Goal: Transaction & Acquisition: Purchase product/service

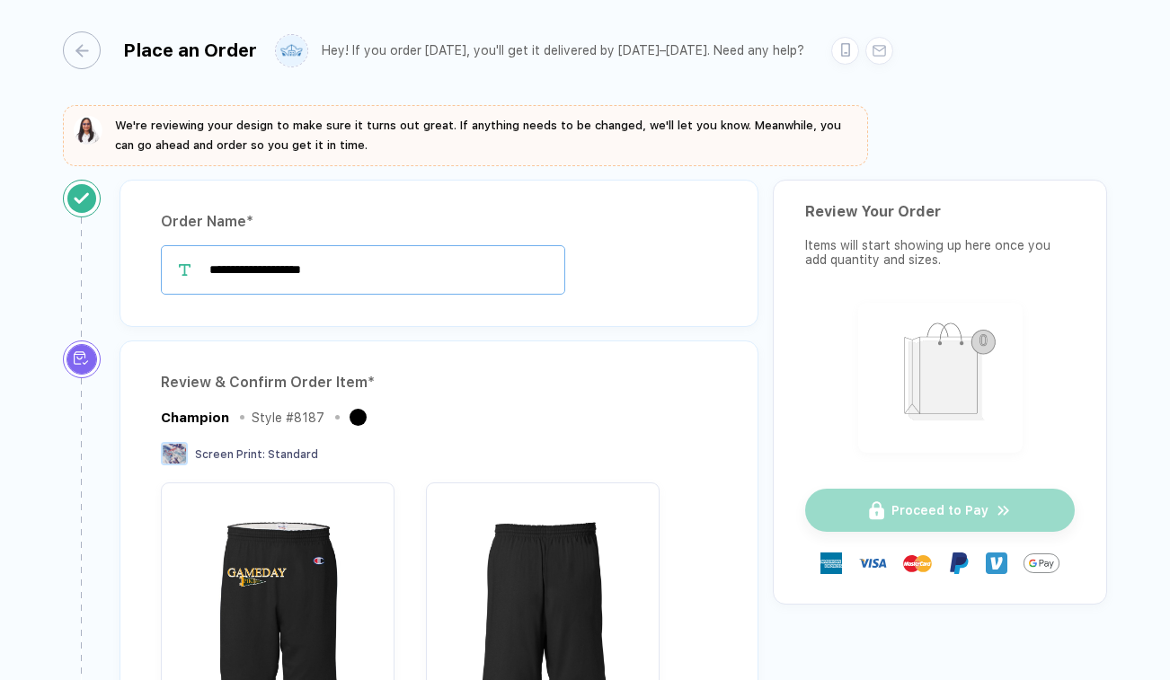
click at [217, 272] on input "**********" at bounding box center [363, 269] width 404 height 49
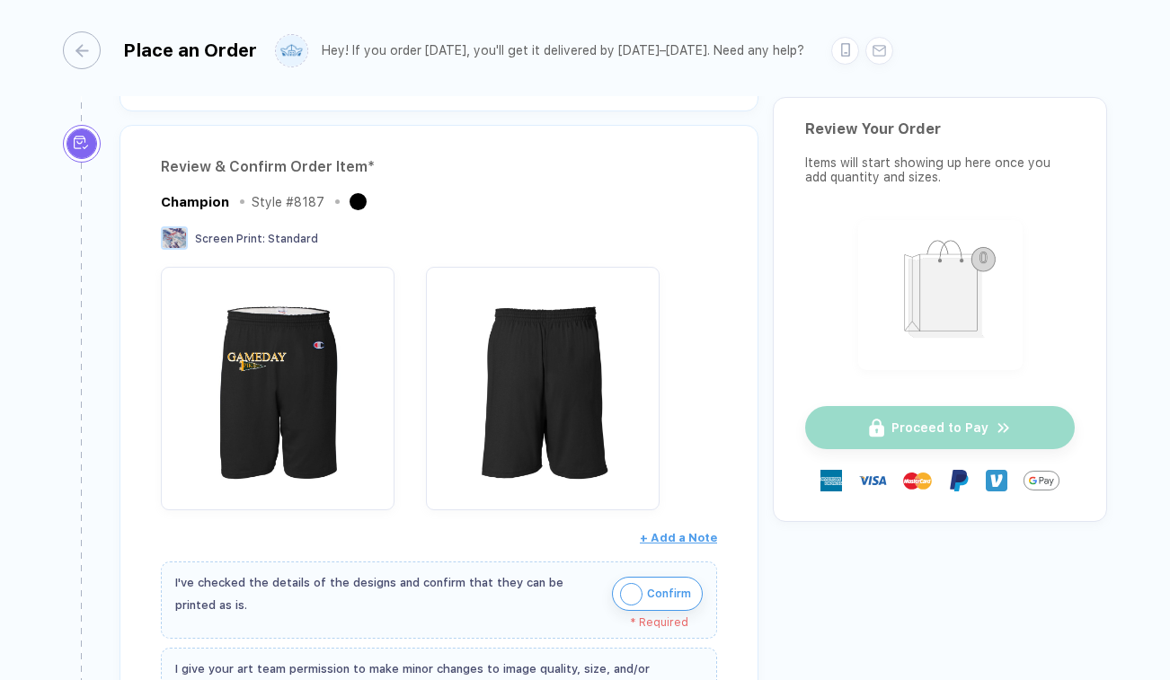
scroll to position [234, 0]
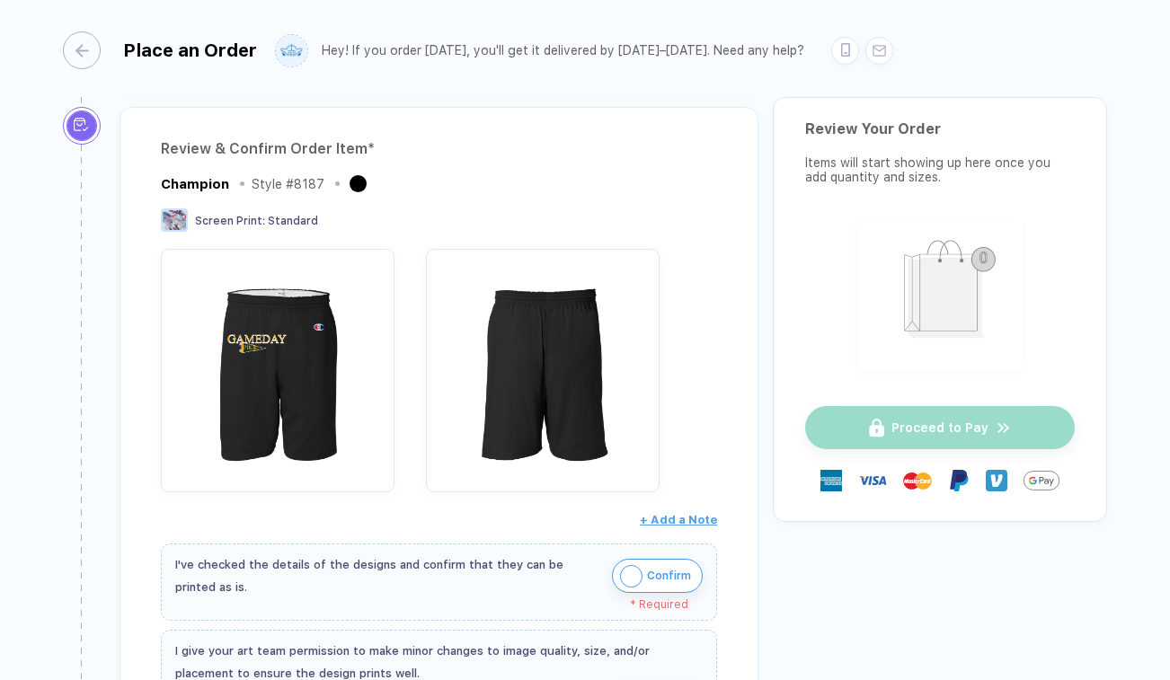
type input "**********"
click at [642, 572] on button "Confirm" at bounding box center [657, 576] width 91 height 34
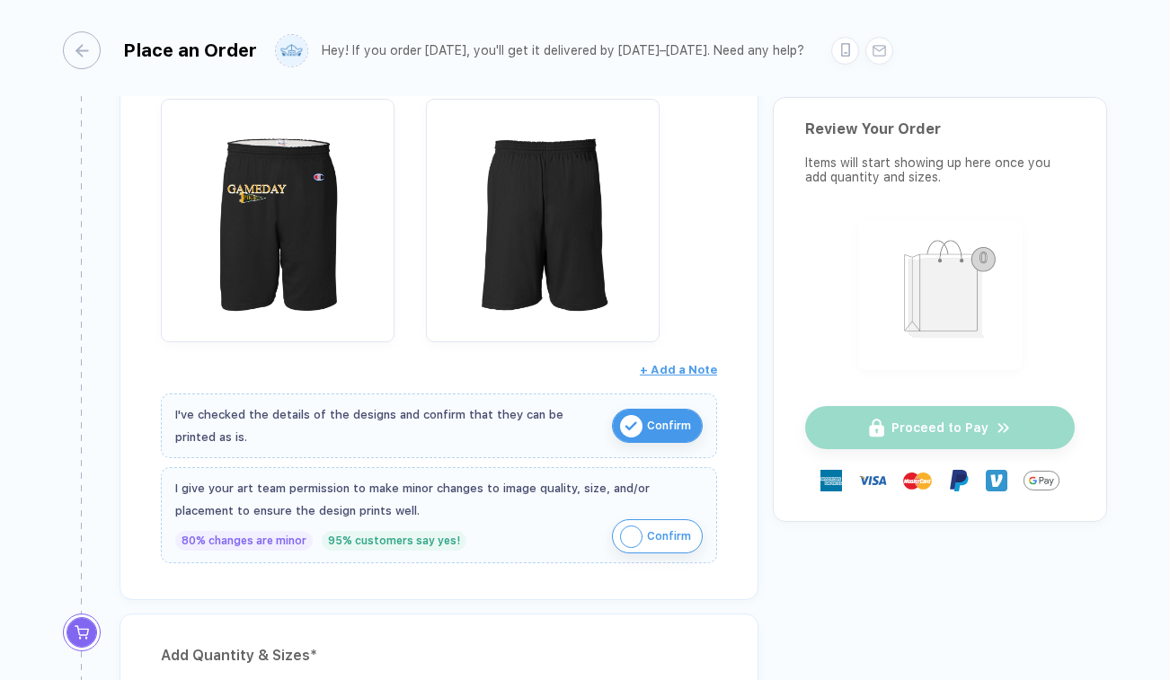
scroll to position [395, 0]
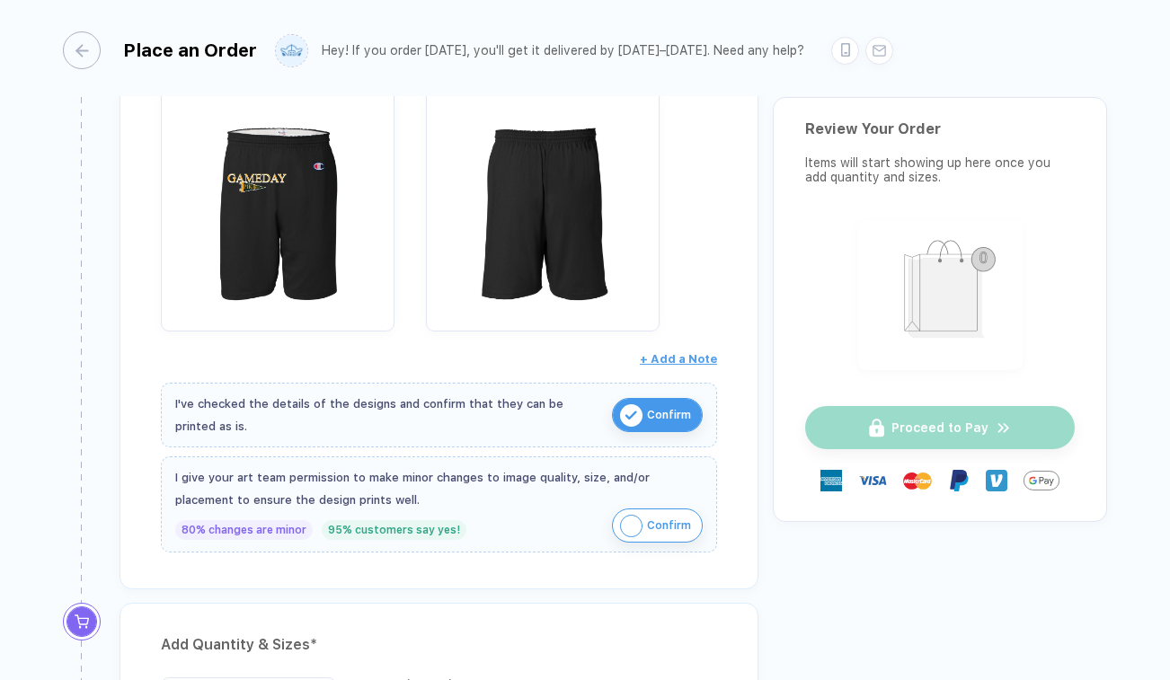
click at [643, 509] on button "Confirm" at bounding box center [657, 526] width 91 height 34
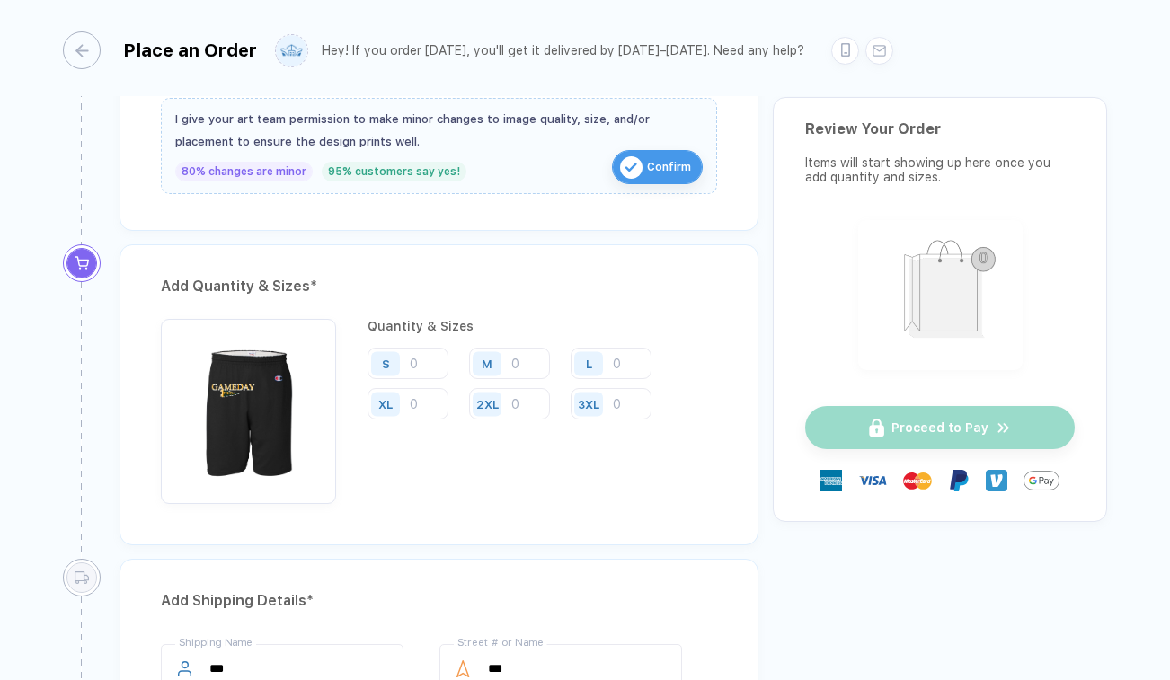
scroll to position [773, 0]
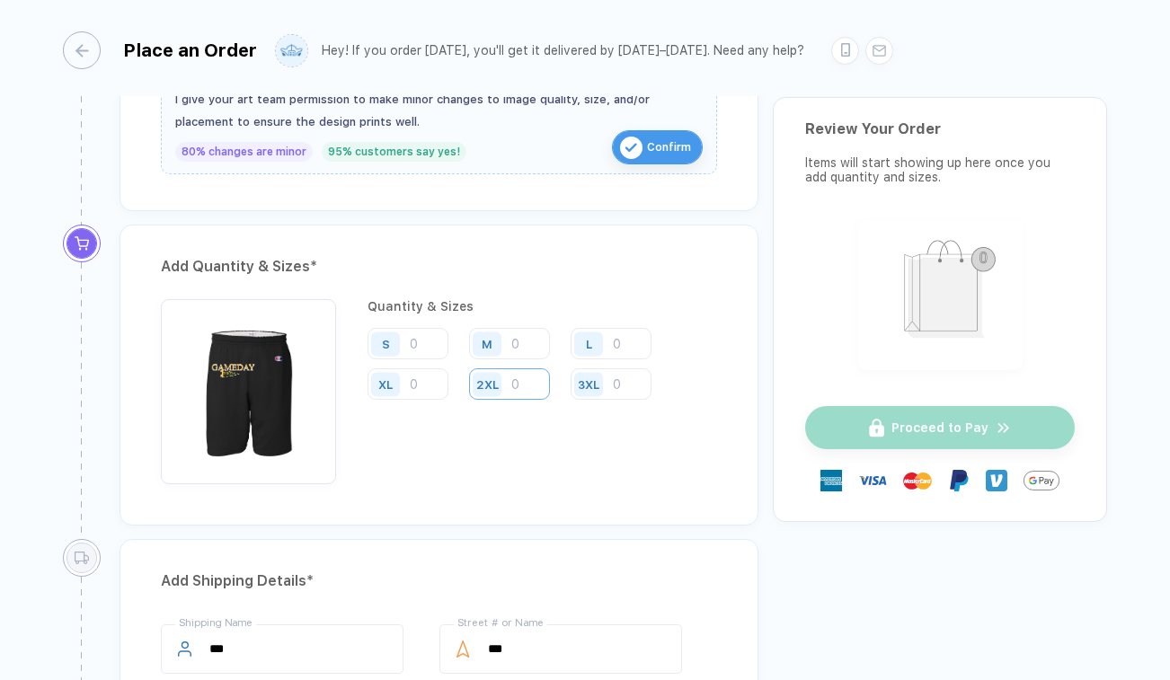
click at [532, 388] on input "number" at bounding box center [509, 383] width 81 height 31
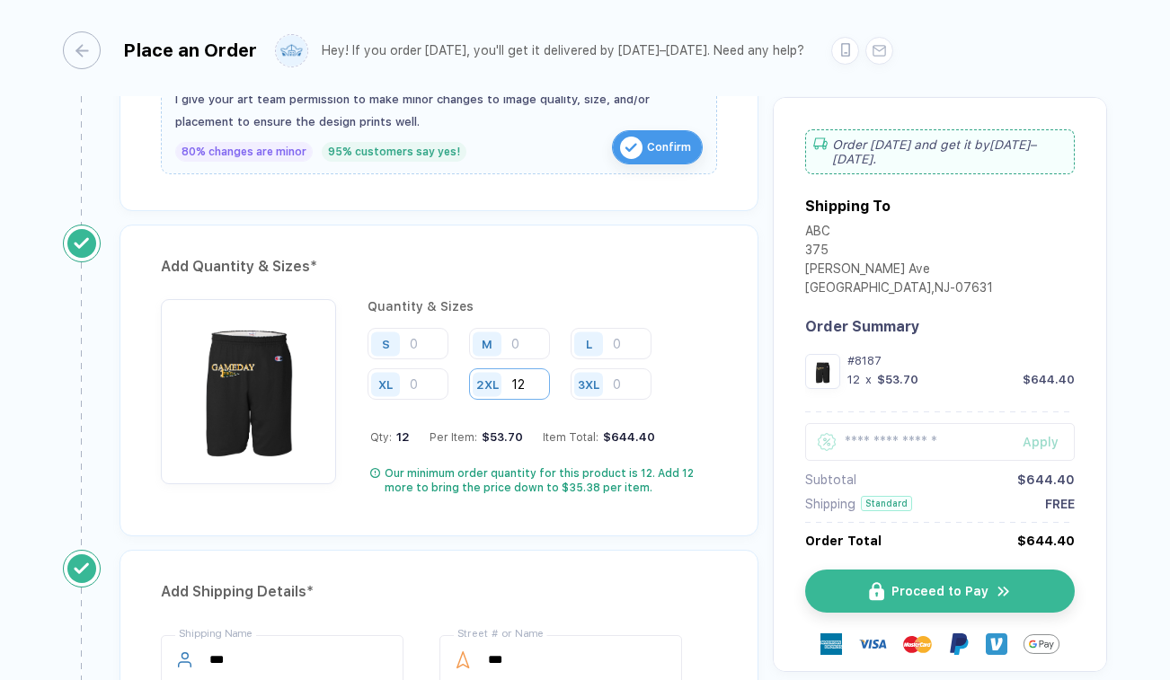
type input "12"
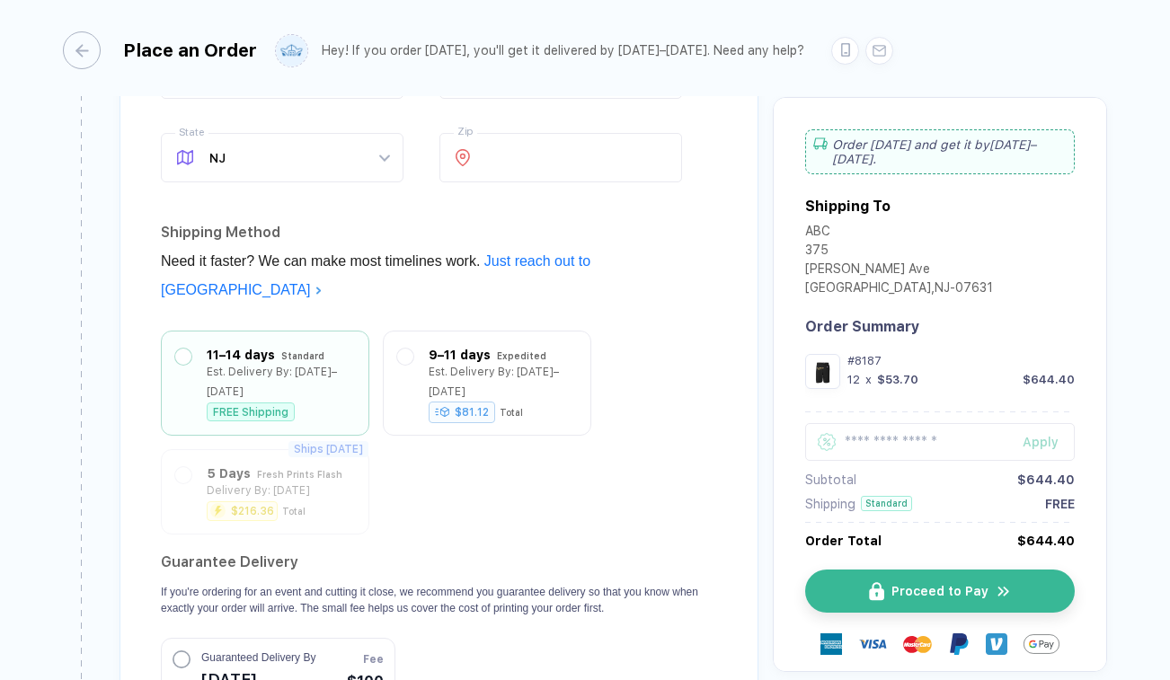
scroll to position [1464, 0]
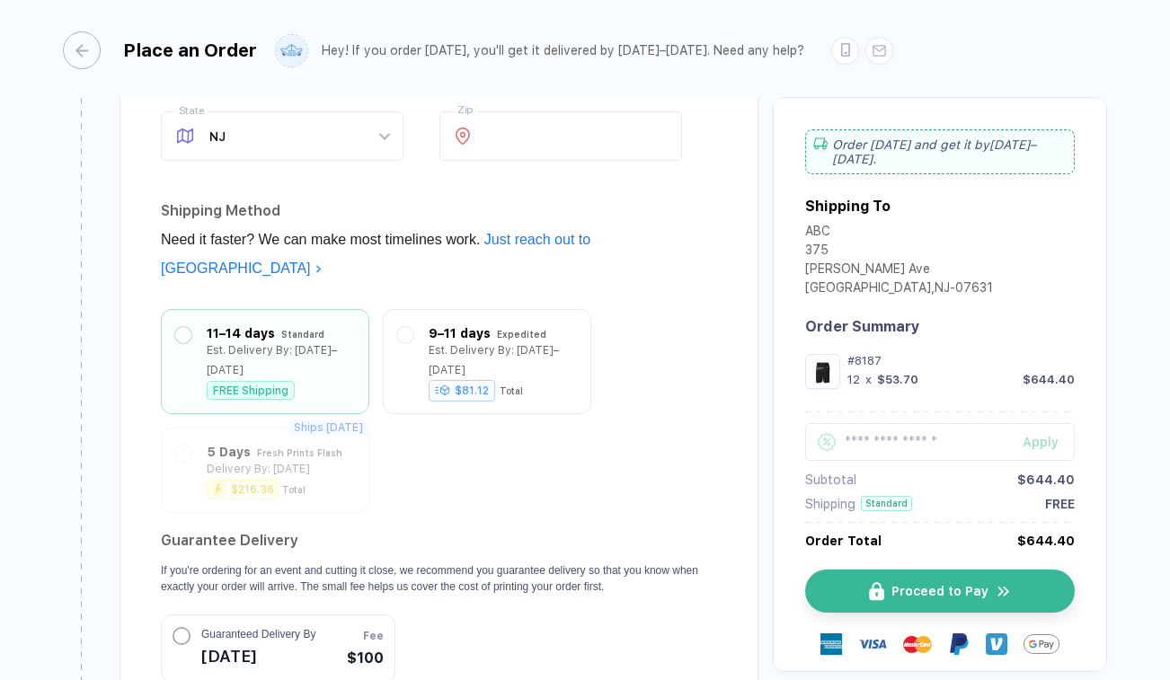
click at [189, 628] on circle "button" at bounding box center [181, 636] width 16 height 16
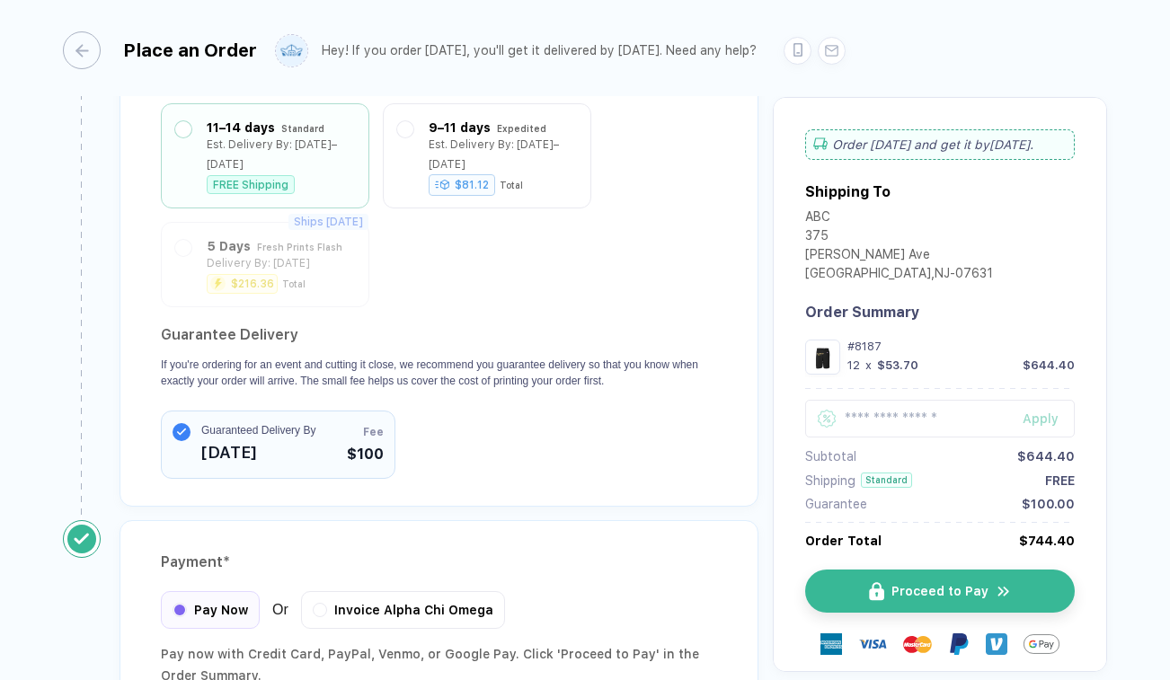
scroll to position [1835, 0]
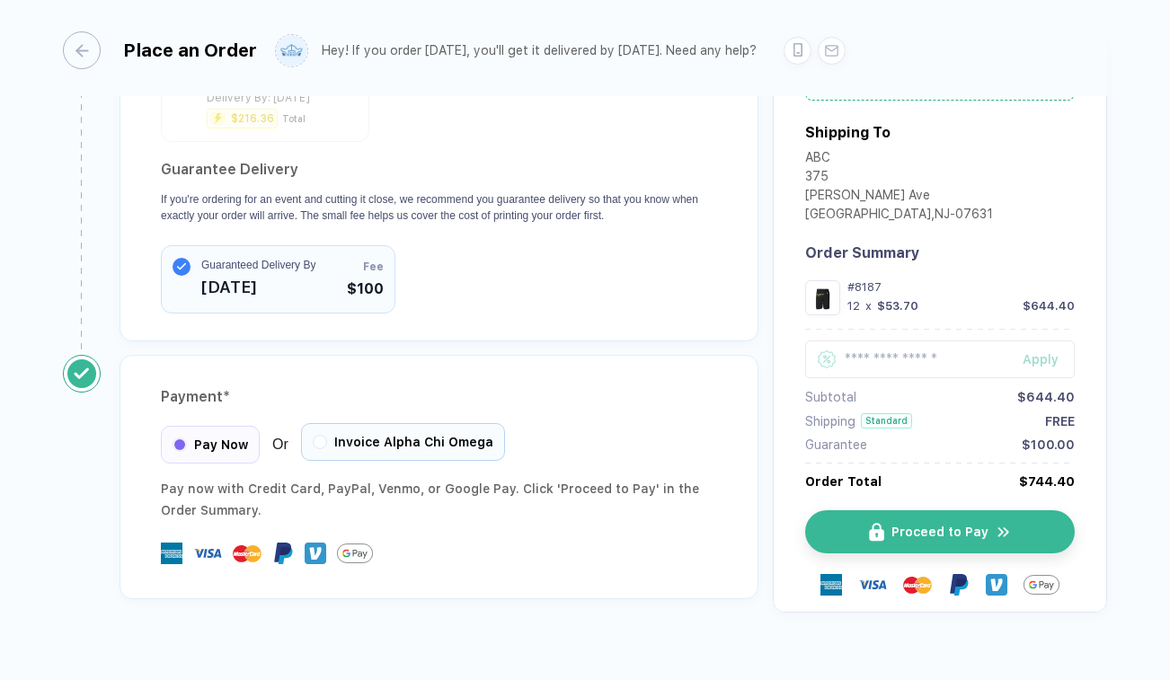
click at [390, 435] on span "Invoice Alpha Chi Omega" at bounding box center [413, 442] width 159 height 14
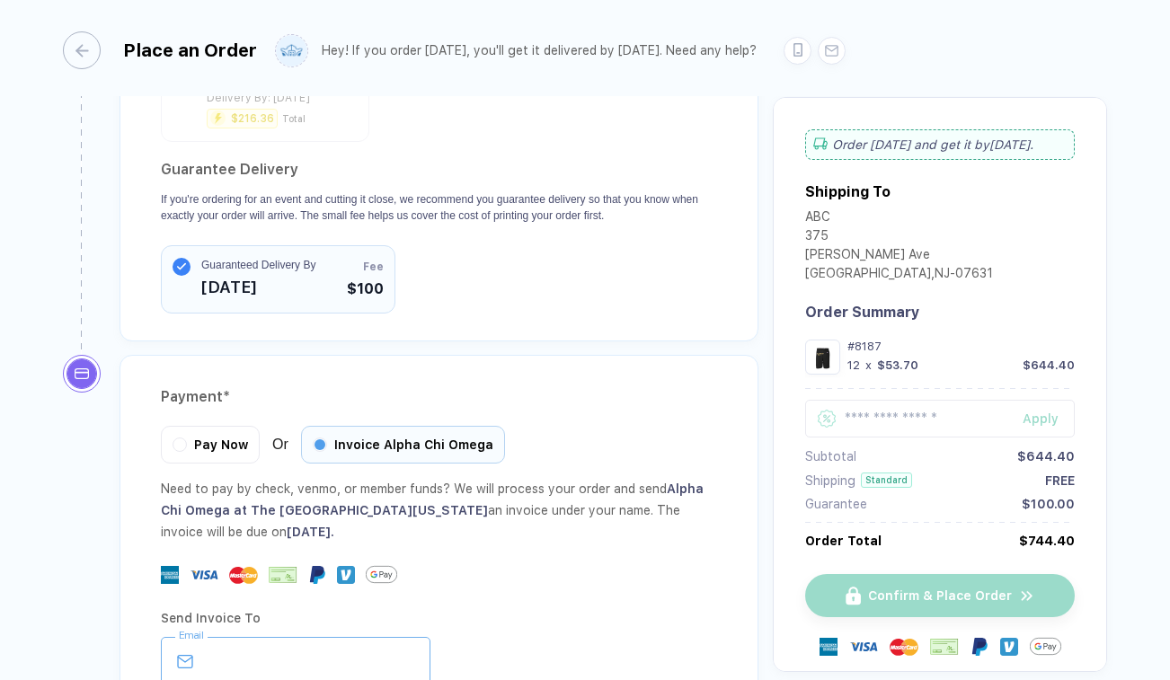
click at [265, 637] on input "email" at bounding box center [296, 661] width 270 height 49
type input "**********"
type input "*********"
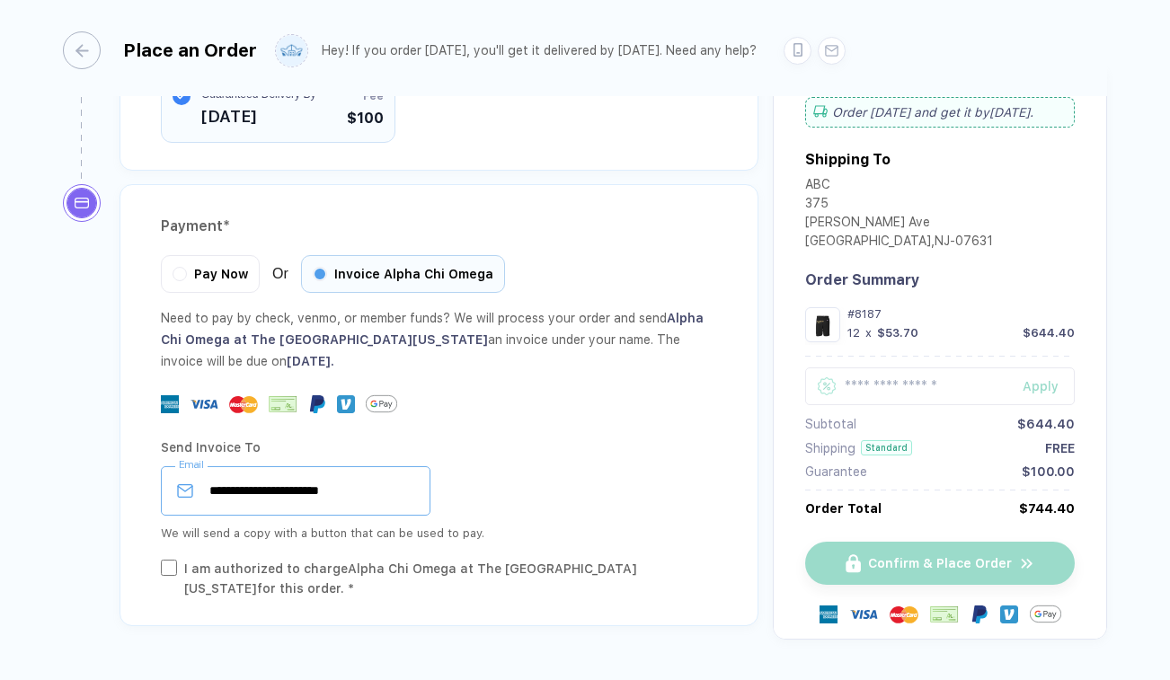
scroll to position [2033, 0]
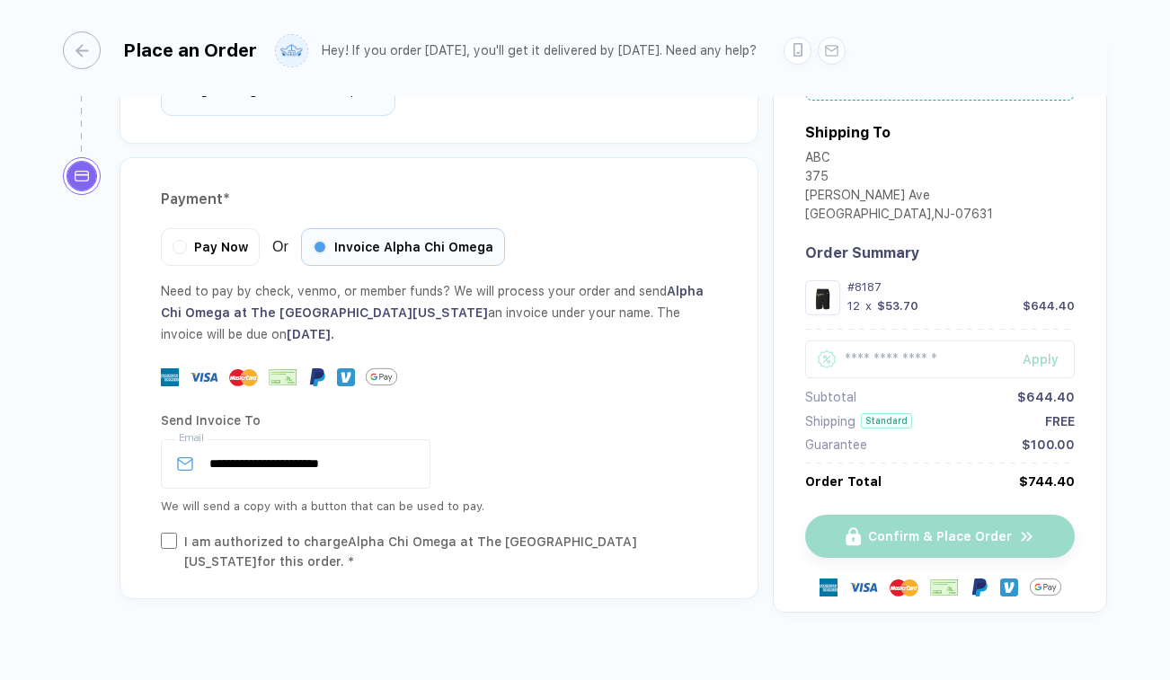
click at [182, 532] on div "I am authorized to charge Alpha Chi Omega at The University of Texas at Austin …" at bounding box center [439, 552] width 556 height 40
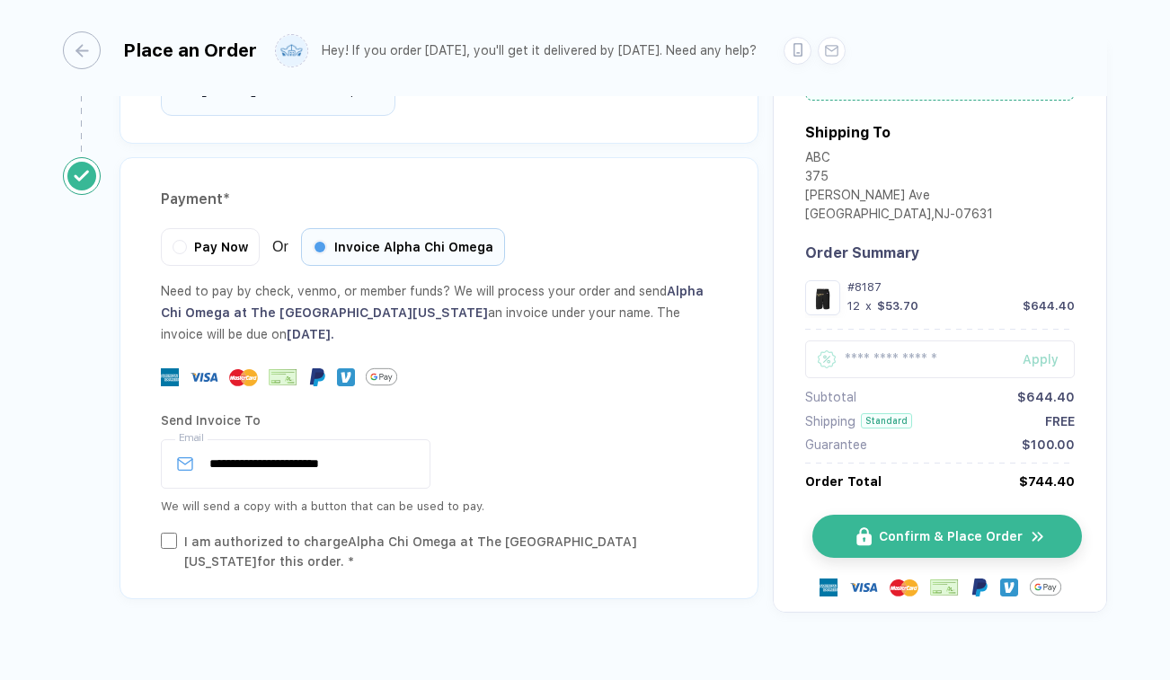
click at [1005, 516] on button "Confirm & Place Order" at bounding box center [947, 536] width 270 height 43
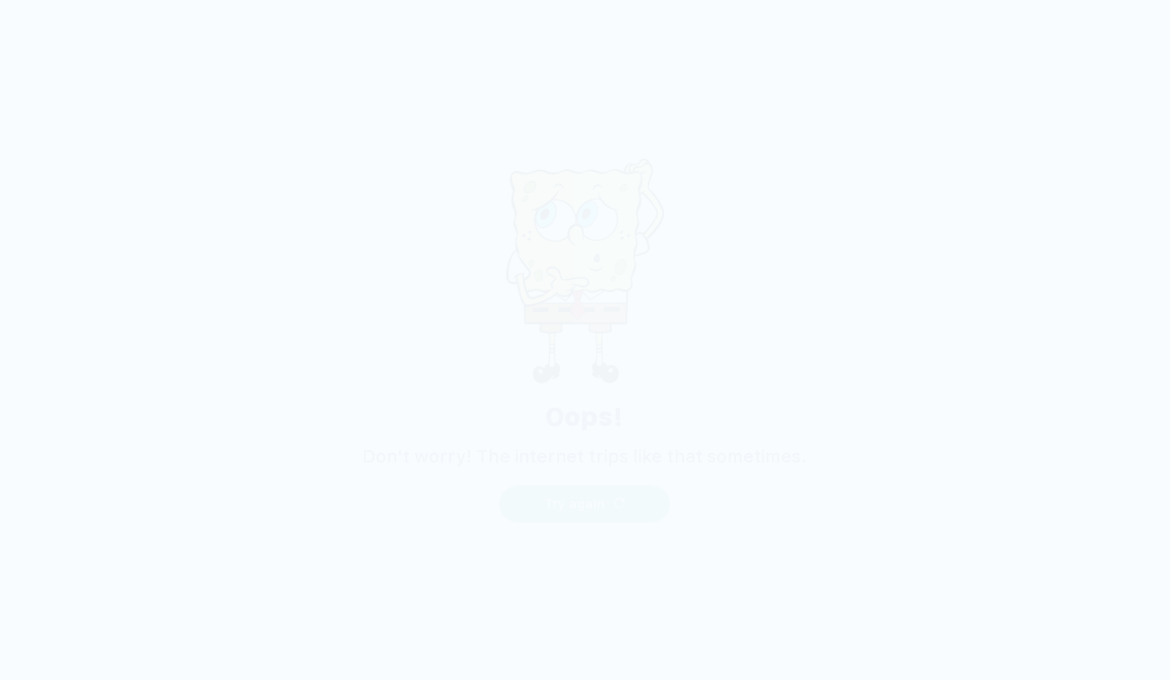
click at [602, 508] on span "Try again" at bounding box center [575, 504] width 60 height 14
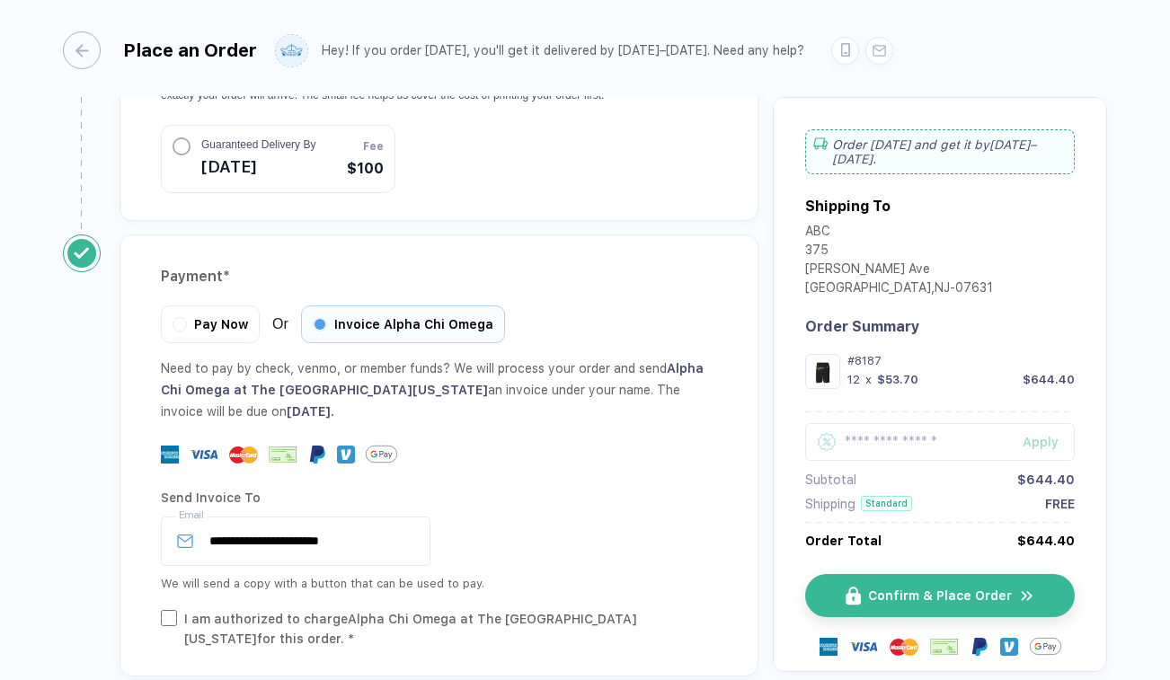
scroll to position [2019, 0]
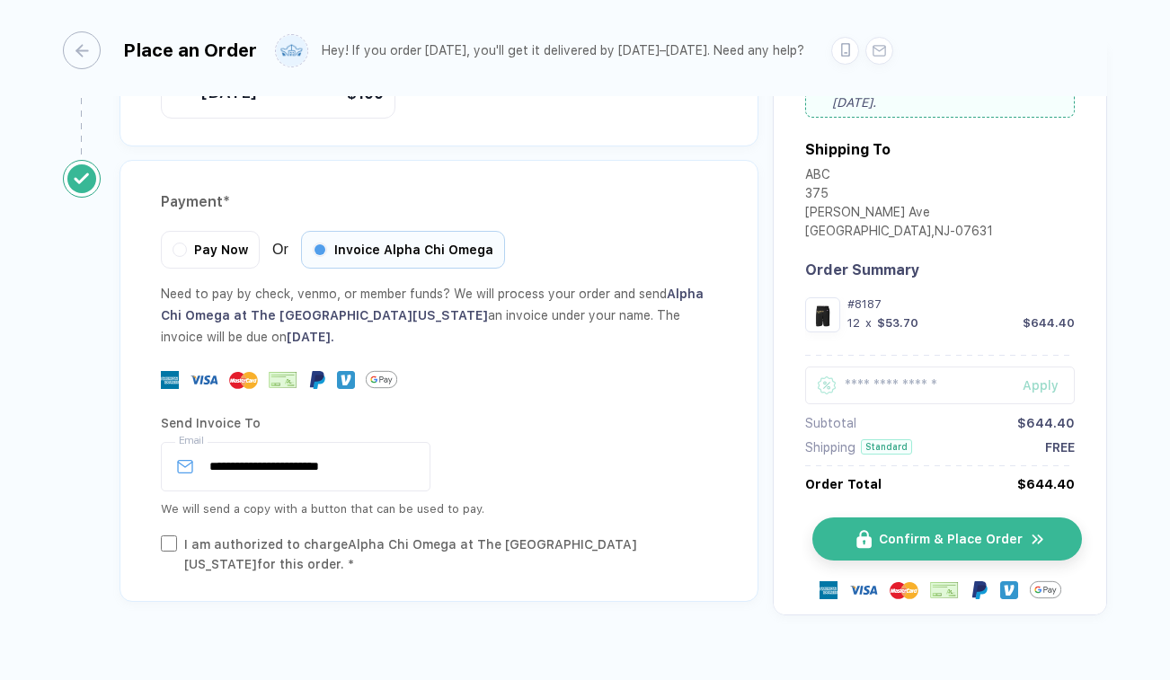
click at [937, 532] on span "Confirm & Place Order" at bounding box center [951, 539] width 144 height 14
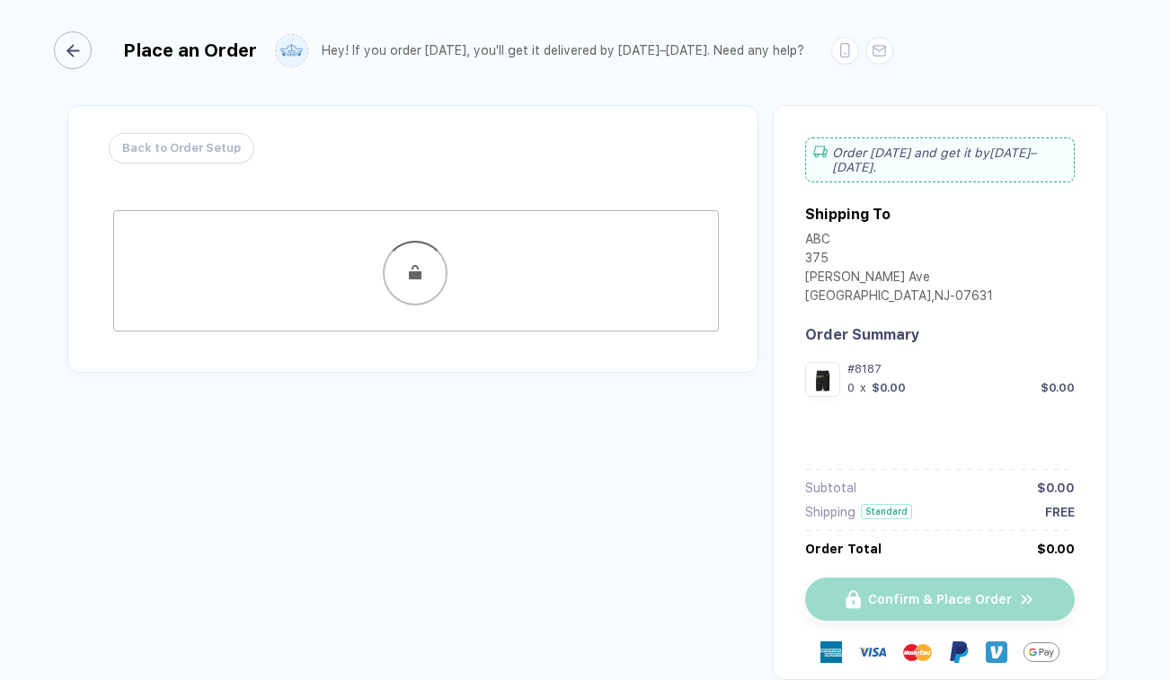
click at [76, 48] on icon "button" at bounding box center [73, 50] width 13 height 13
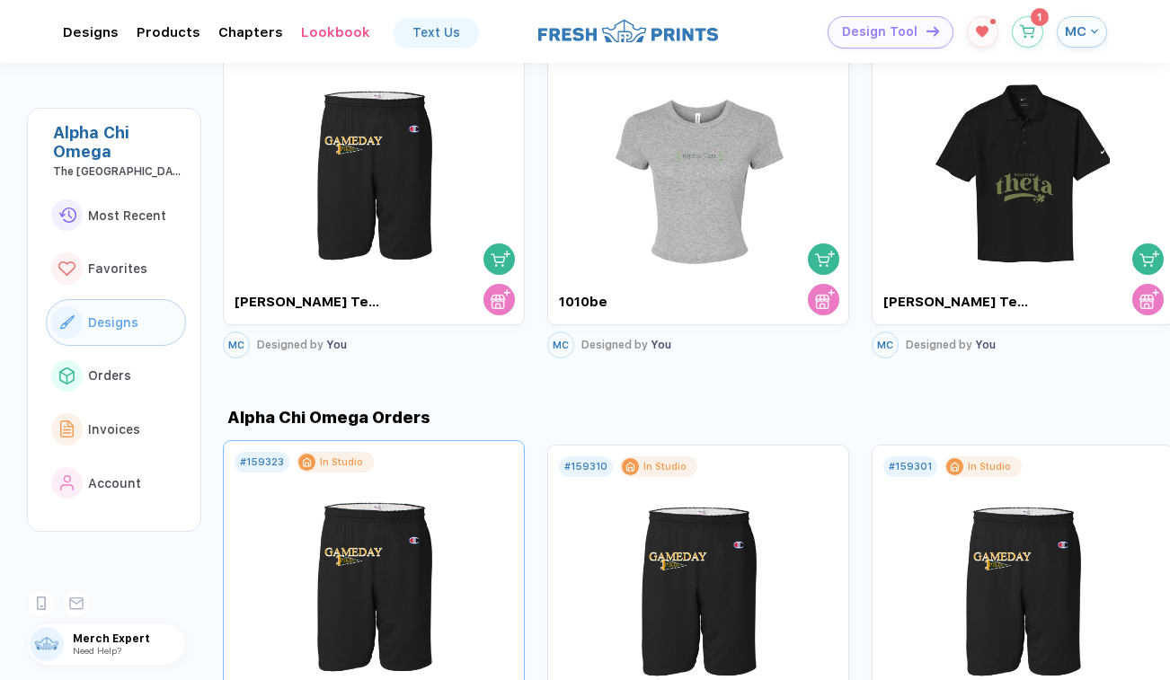
scroll to position [1131, 0]
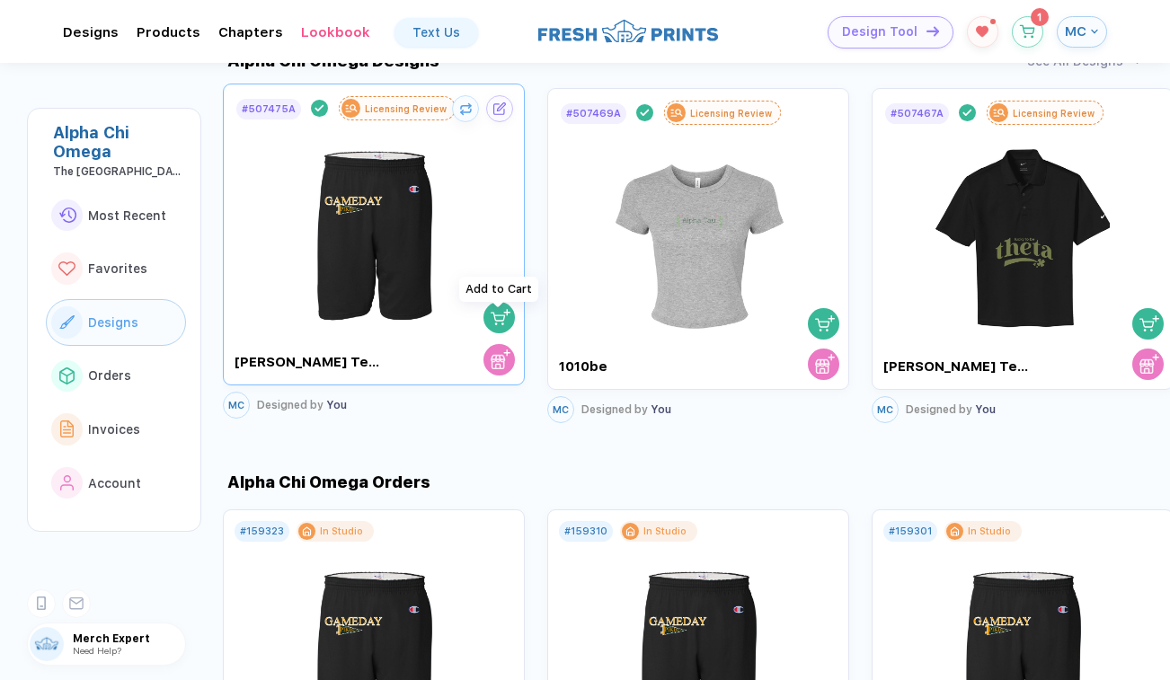
click at [499, 324] on img "button" at bounding box center [501, 317] width 20 height 20
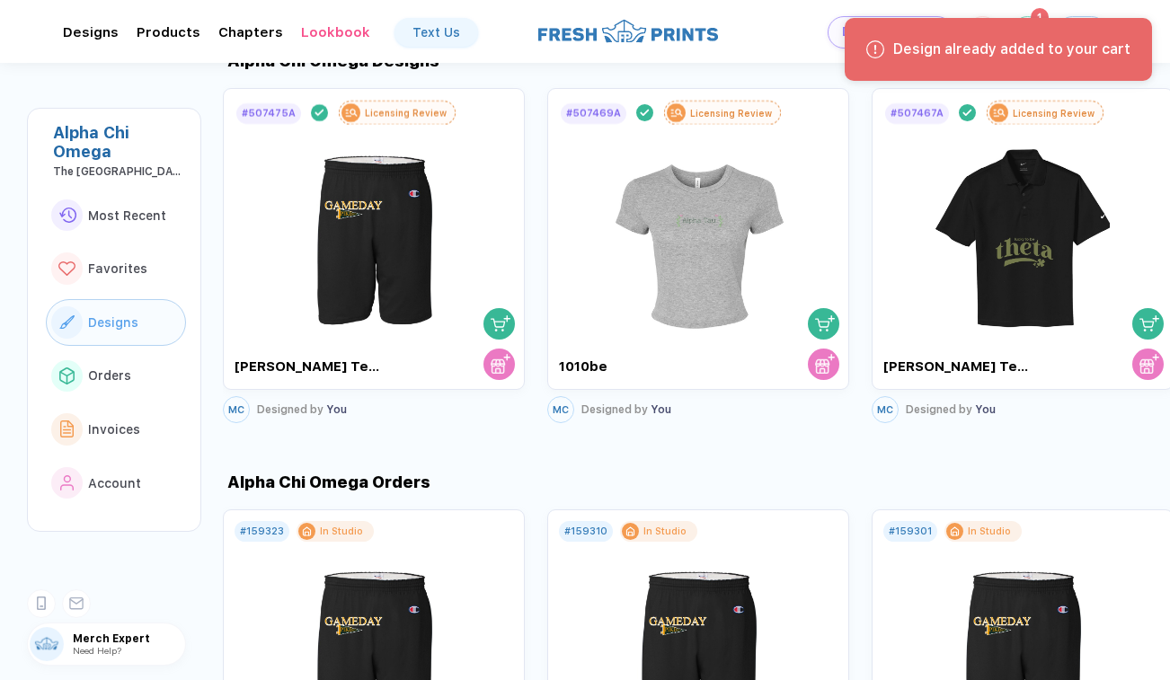
click at [788, 66] on div "Alpha Chi Omega Designs See All Designs" at bounding box center [696, 60] width 947 height 19
click at [1045, 9] on sup "1" at bounding box center [1040, 13] width 18 height 18
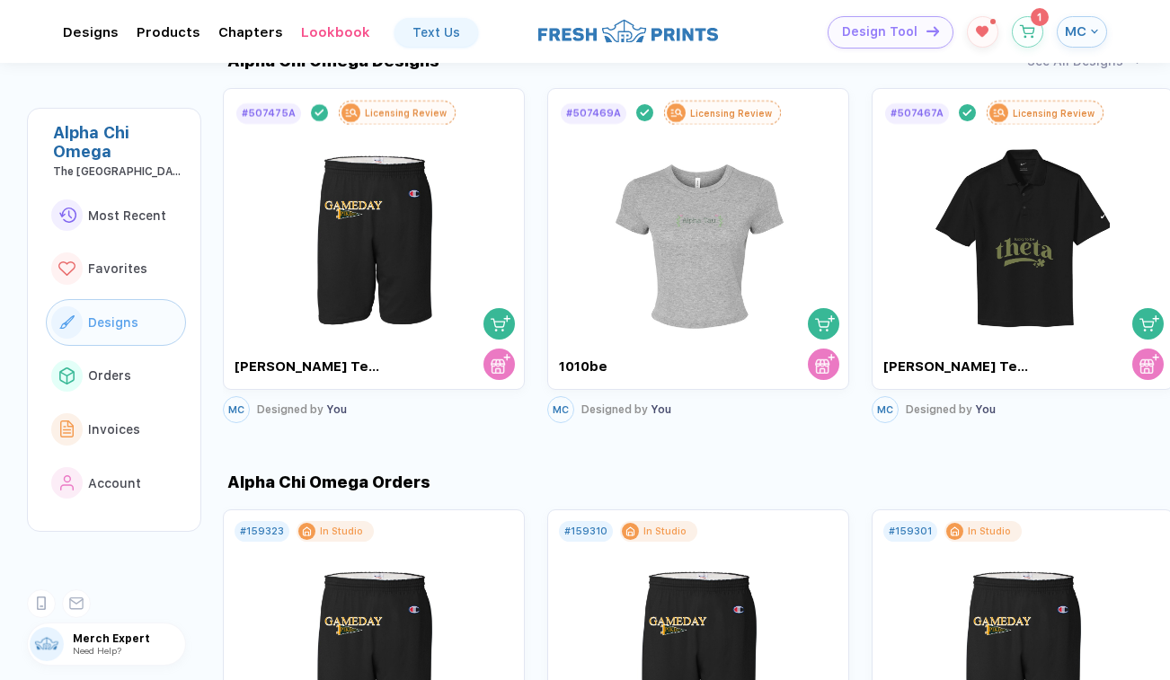
click at [1026, 15] on div "Design already added to your cart" at bounding box center [998, 47] width 315 height 67
click at [1036, 31] on button "button" at bounding box center [1027, 27] width 31 height 31
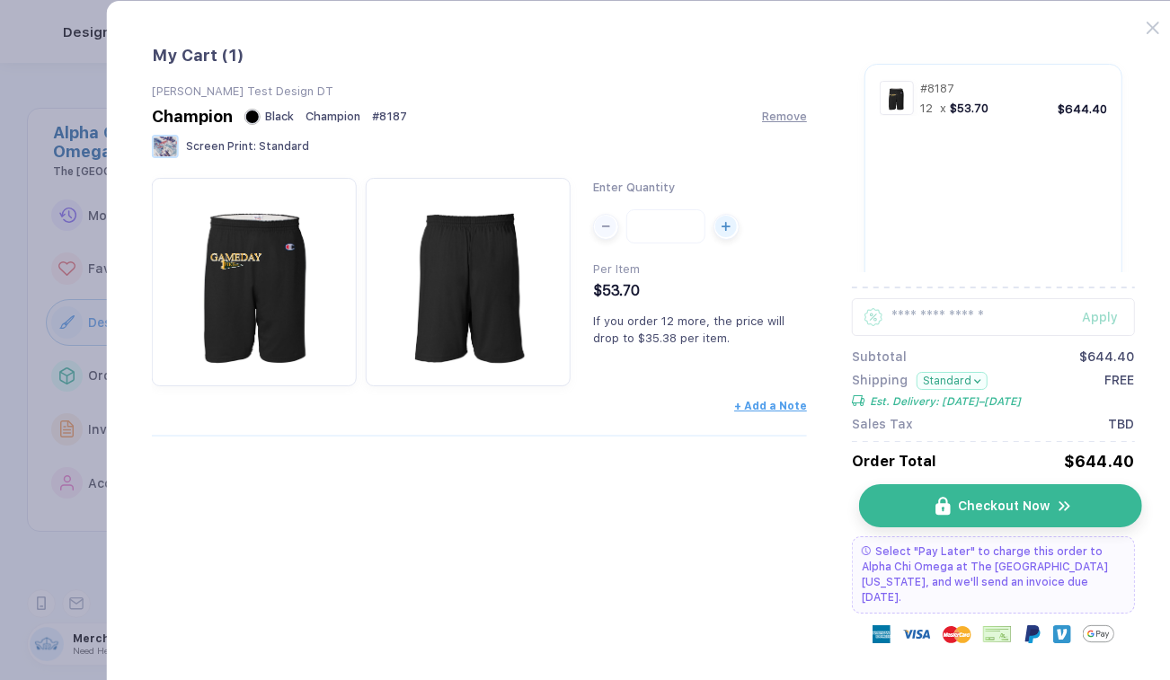
click at [1028, 506] on span "Checkout Now" at bounding box center [1004, 506] width 92 height 14
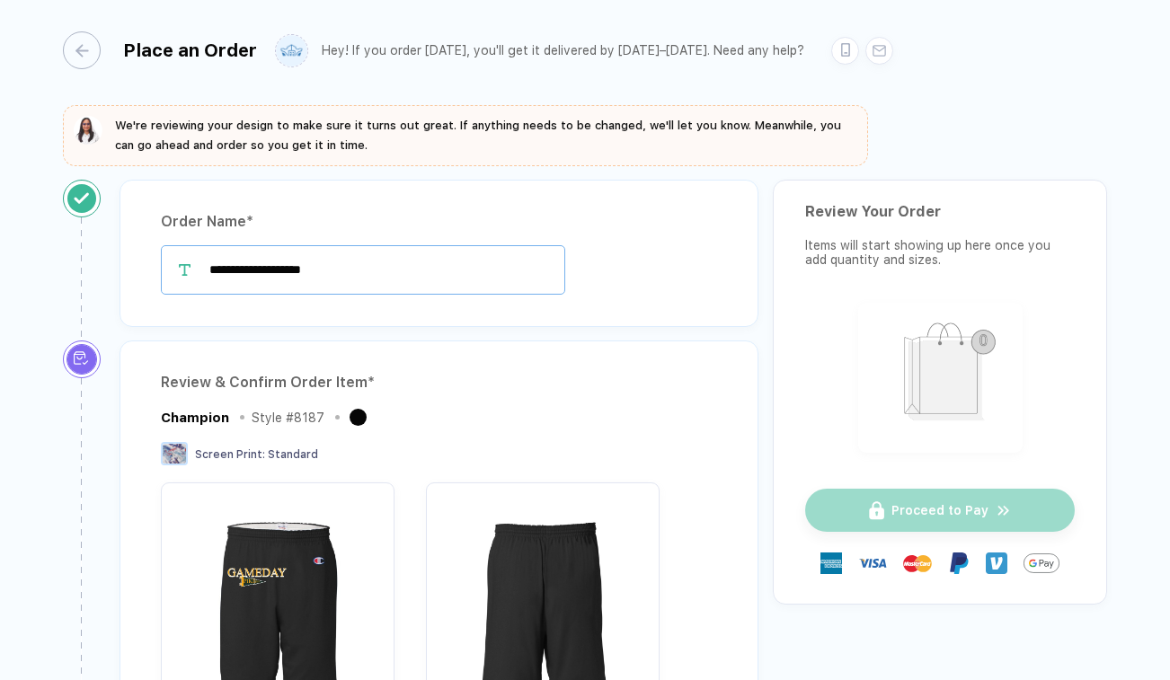
click at [243, 275] on input "**********" at bounding box center [363, 269] width 404 height 49
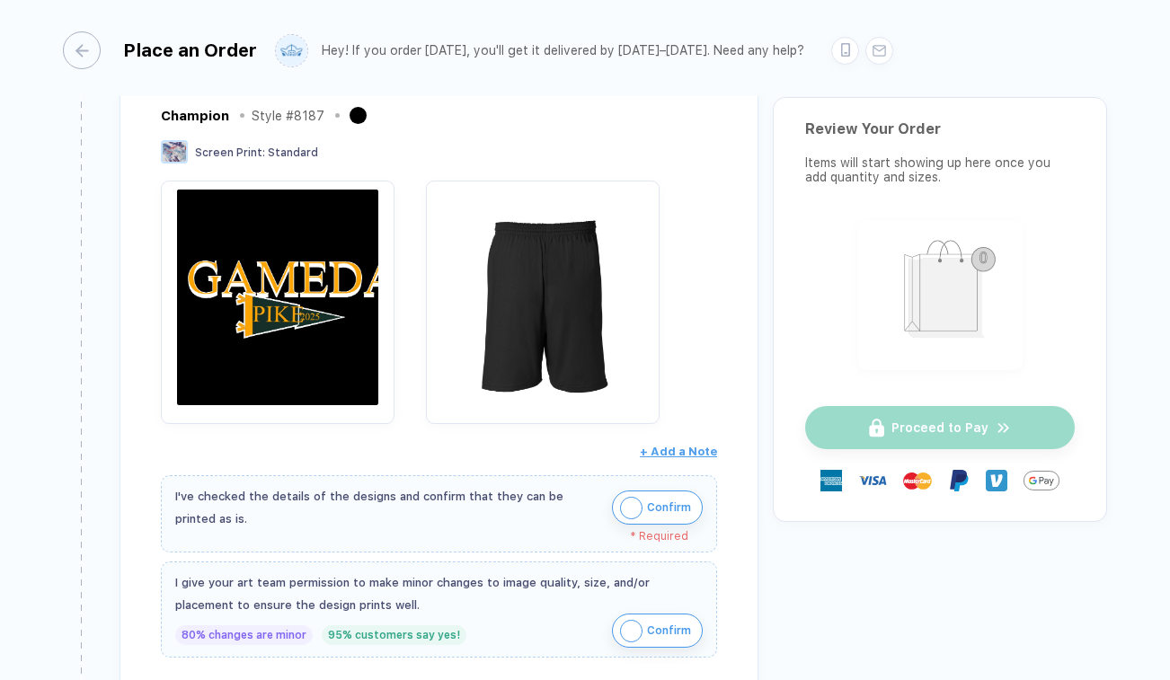
scroll to position [306, 0]
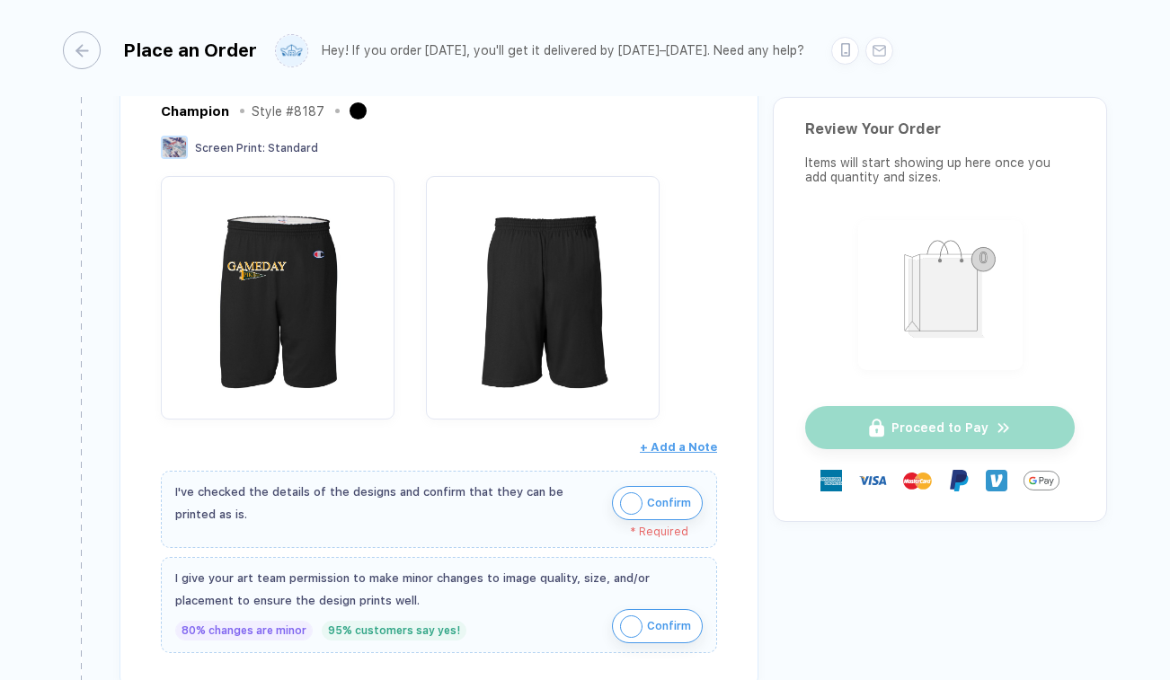
type input "**********"
click at [640, 498] on button "Confirm" at bounding box center [657, 503] width 91 height 34
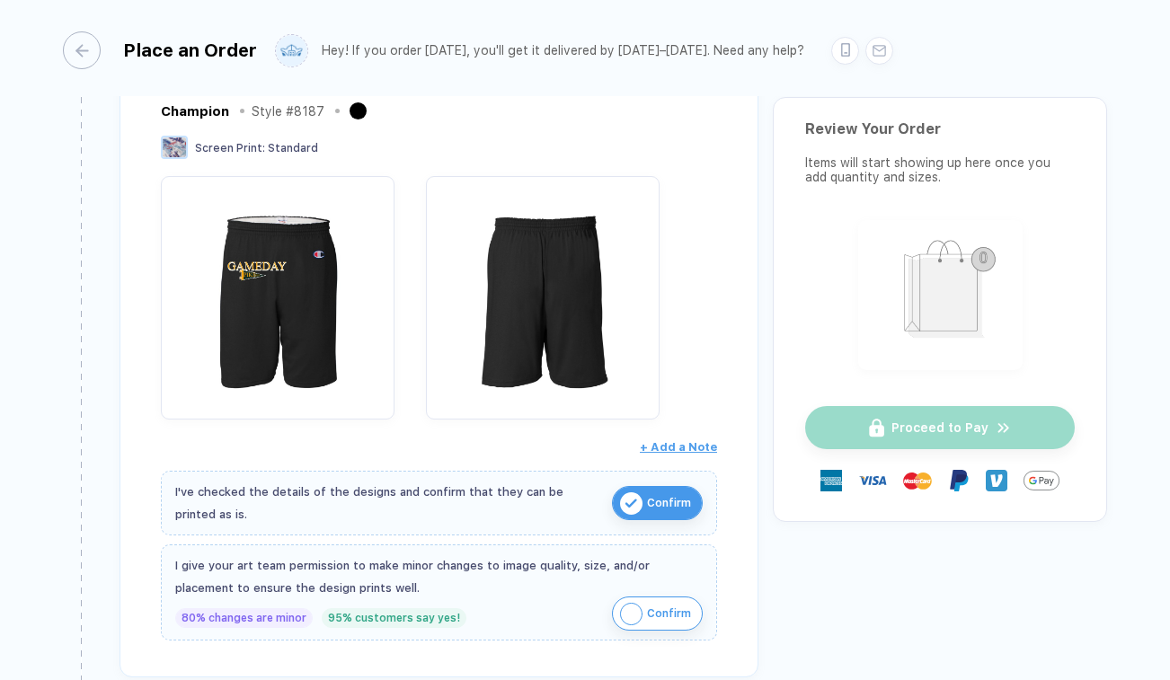
click at [651, 612] on span "Confirm" at bounding box center [669, 613] width 44 height 29
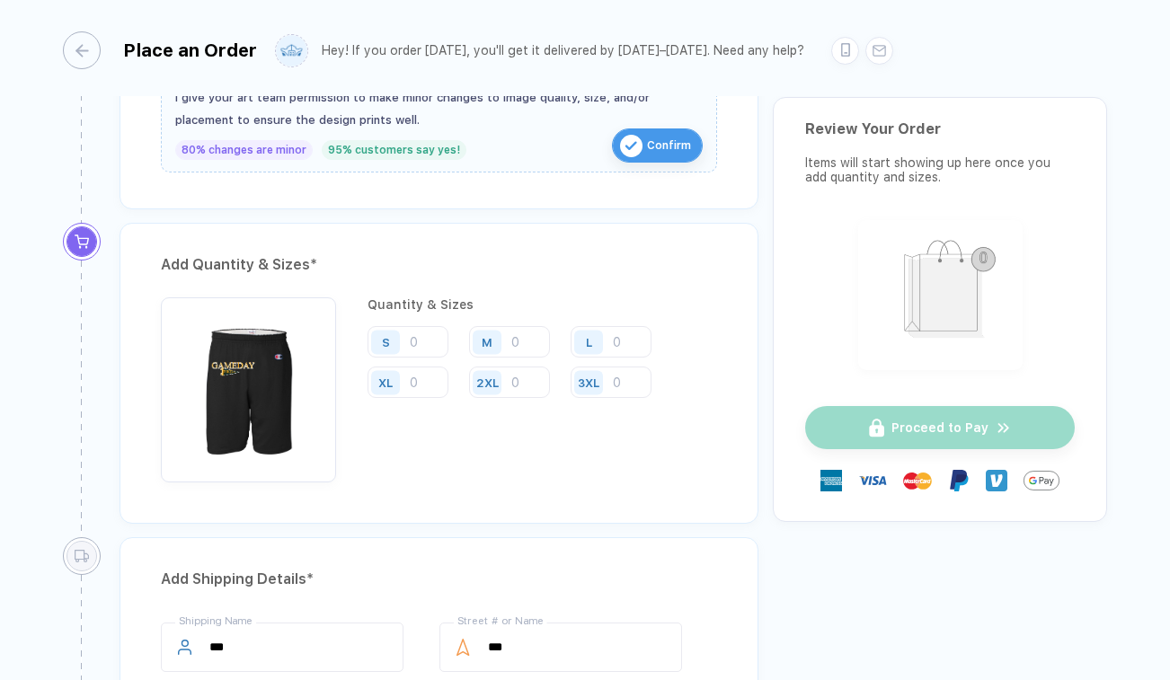
scroll to position [802, 0]
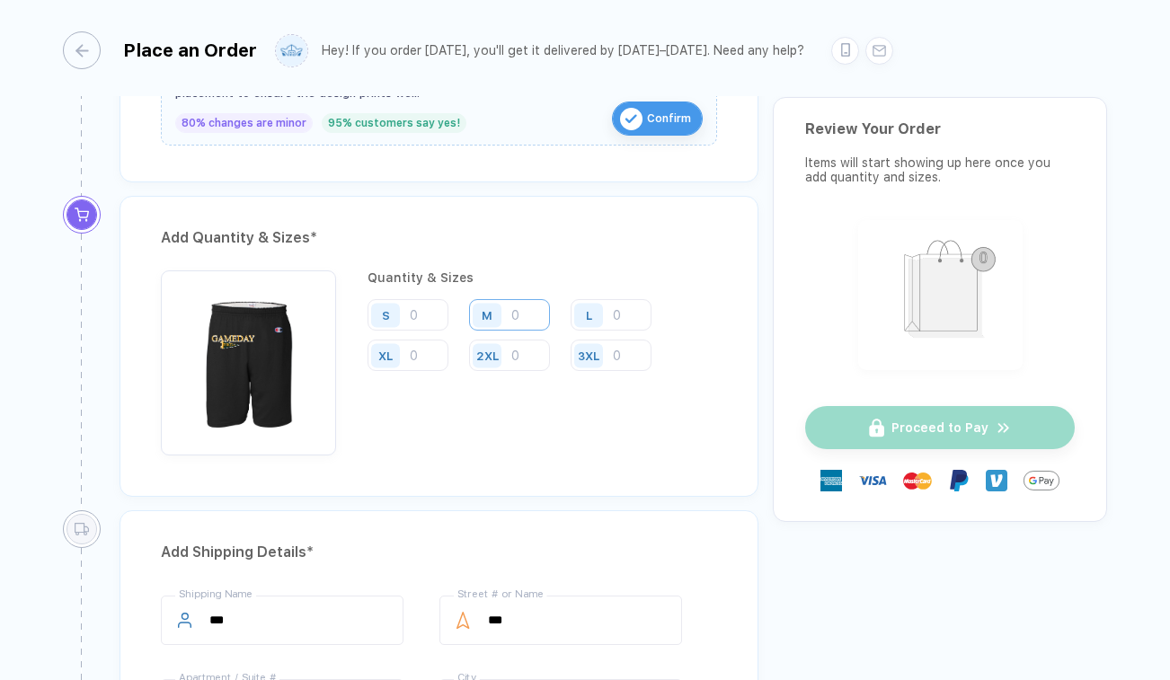
click at [519, 317] on input "number" at bounding box center [509, 314] width 81 height 31
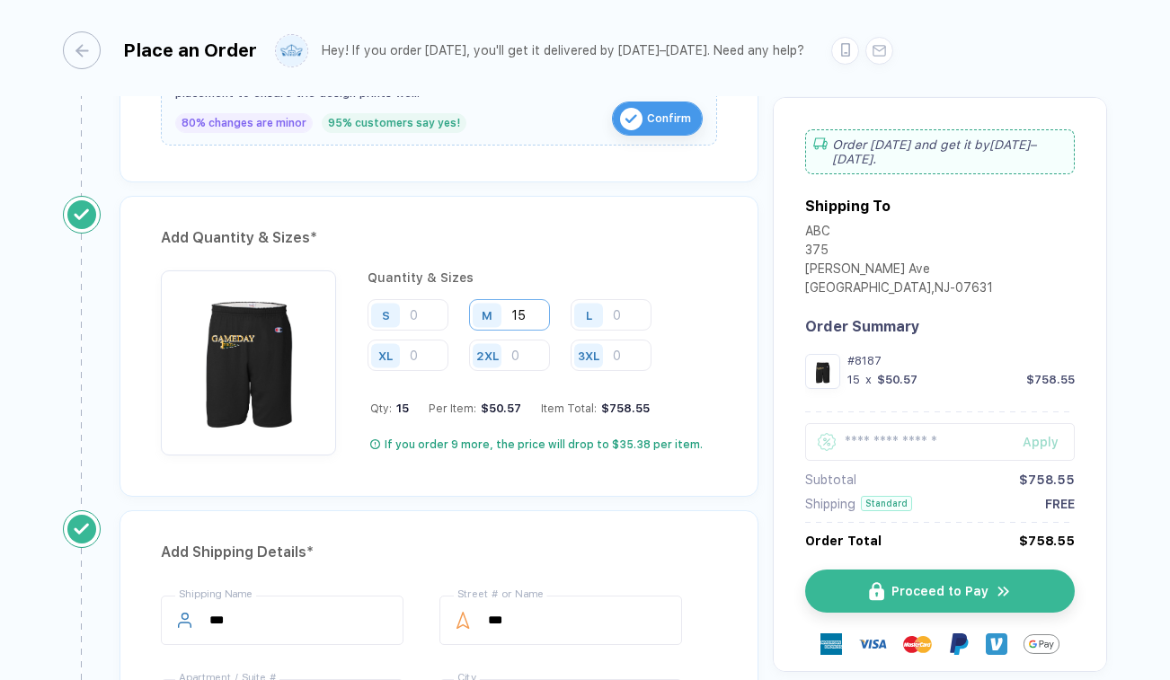
type input "15"
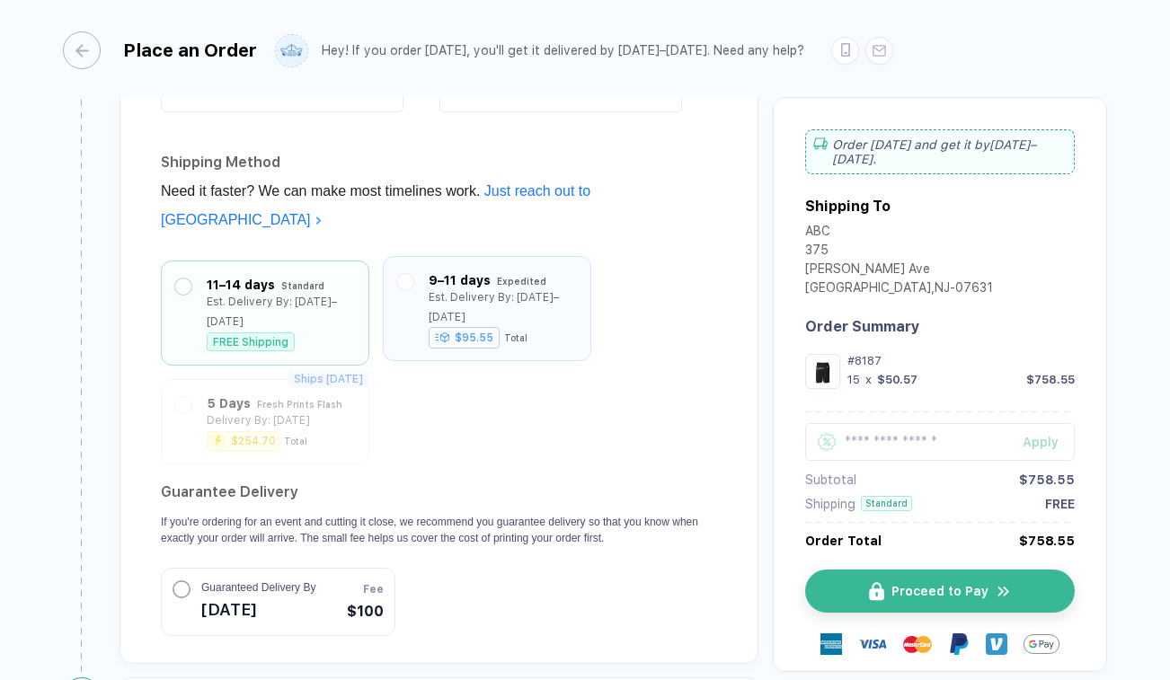
scroll to position [1547, 0]
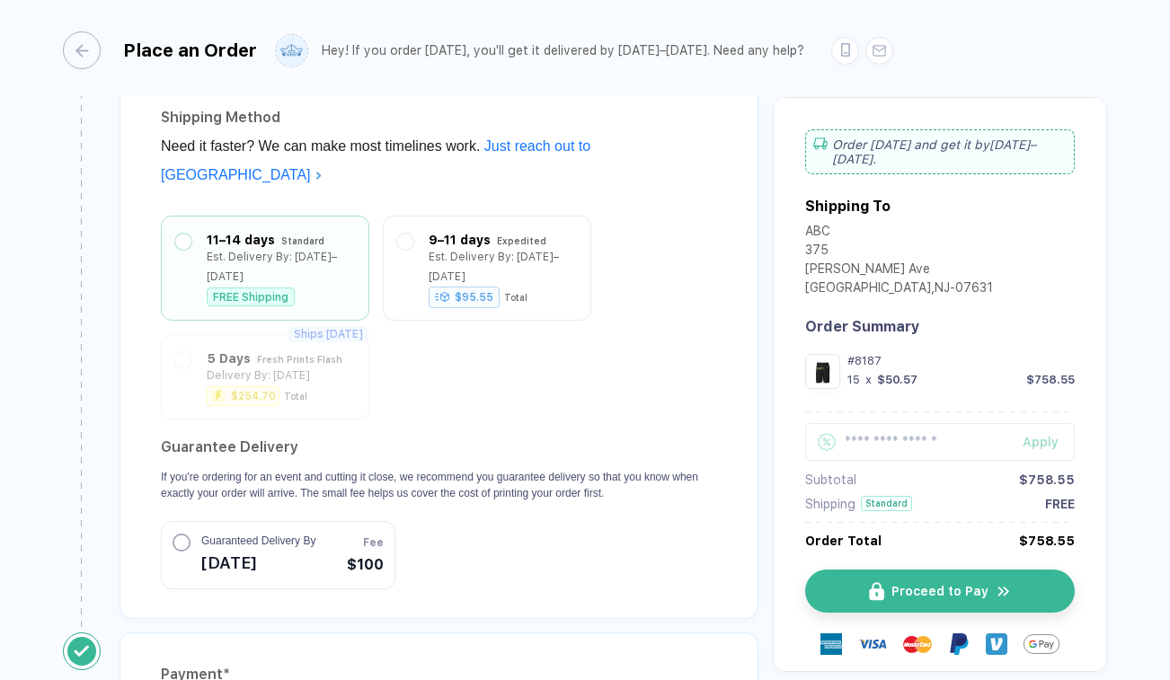
click at [227, 533] on span "Guaranteed Delivery By" at bounding box center [258, 541] width 114 height 16
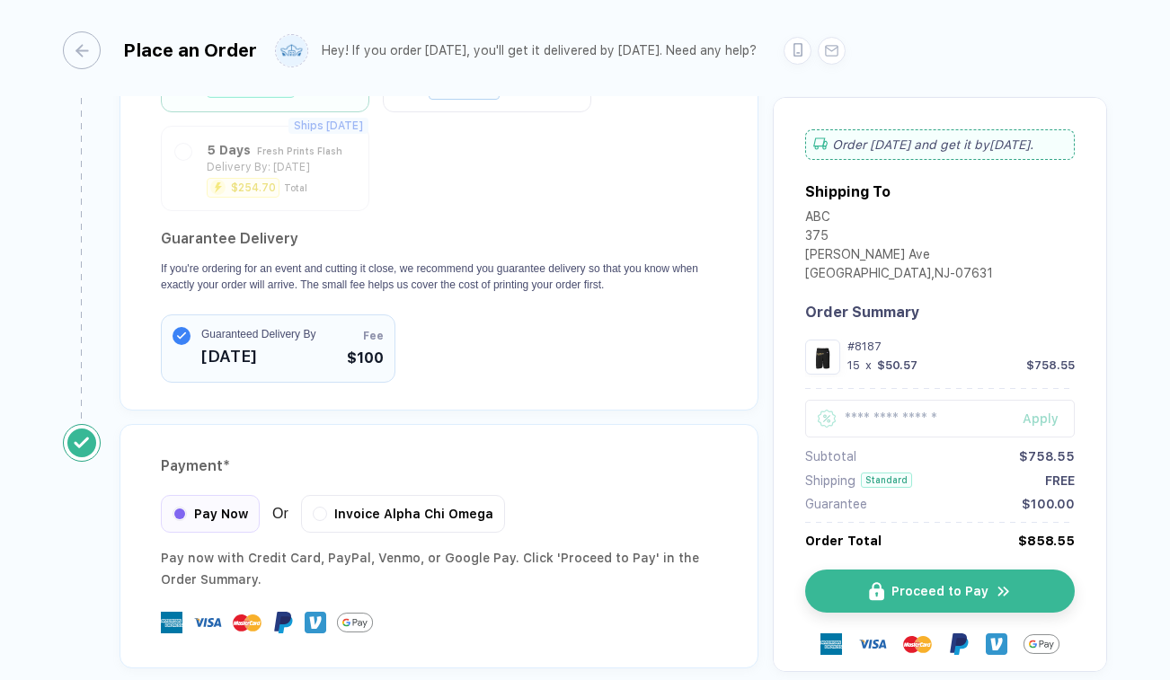
scroll to position [1770, 0]
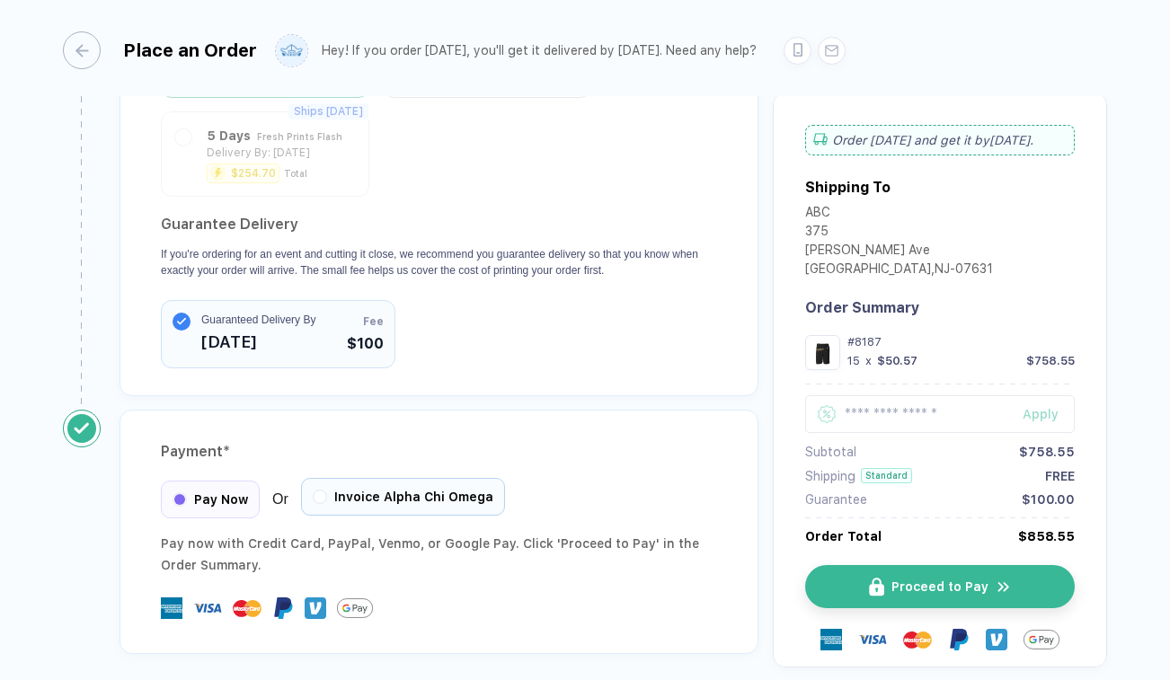
click at [347, 490] on span "Invoice Alpha Chi Omega" at bounding box center [413, 497] width 159 height 14
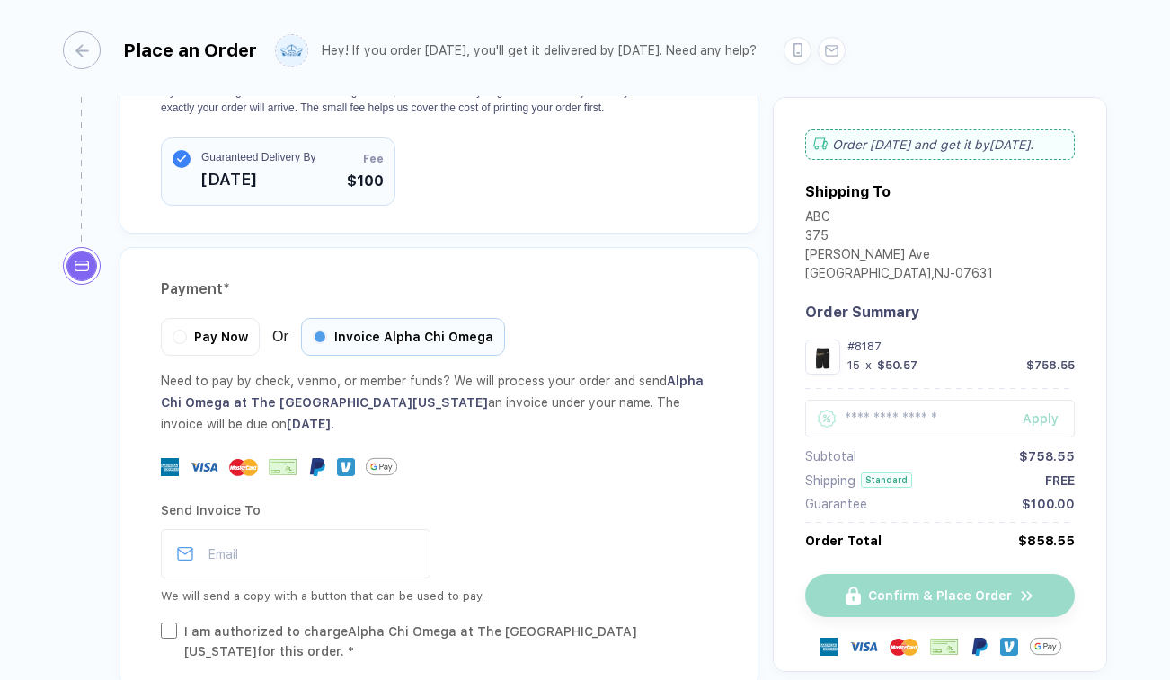
scroll to position [1935, 0]
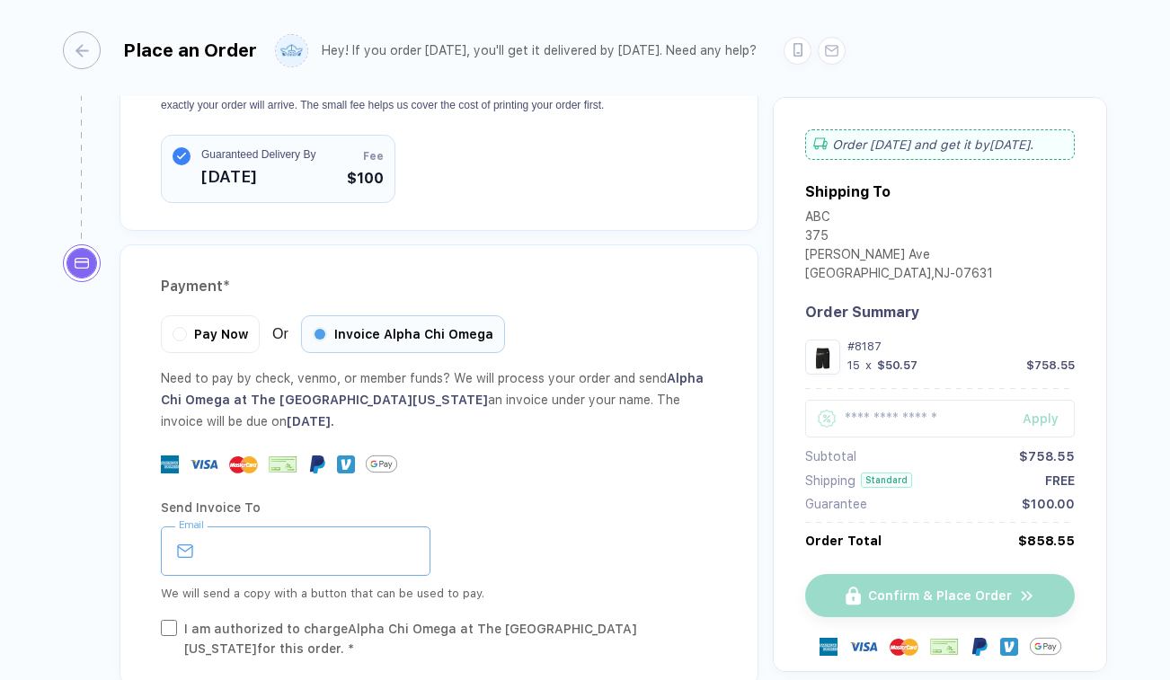
click at [263, 527] on input "email" at bounding box center [296, 551] width 270 height 49
type input "**********"
type input "**"
type input "**********"
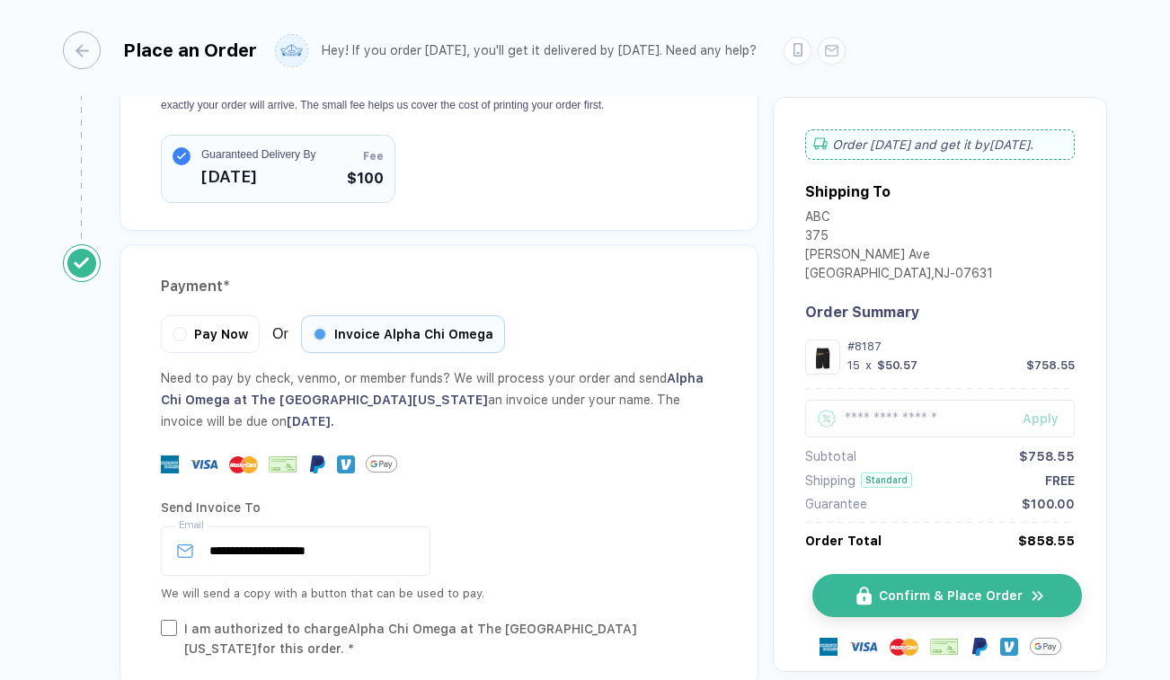
click at [946, 589] on span "Confirm & Place Order" at bounding box center [951, 596] width 144 height 14
